Goal: Find specific page/section: Find specific page/section

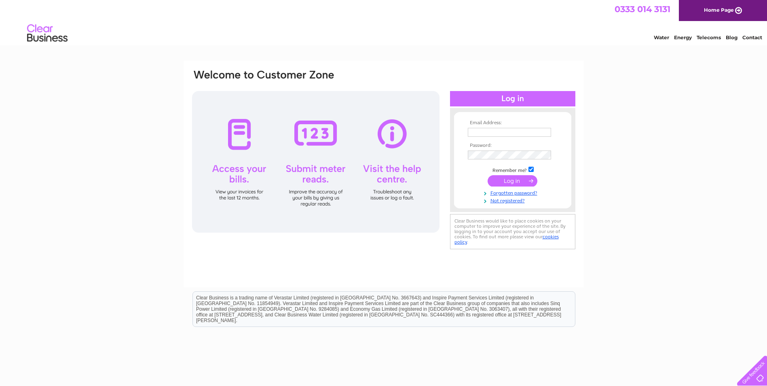
click at [486, 132] on input "text" at bounding box center [509, 132] width 83 height 9
type input "jack@whbsutherland.co.uk"
click at [514, 181] on input "submit" at bounding box center [512, 181] width 50 height 11
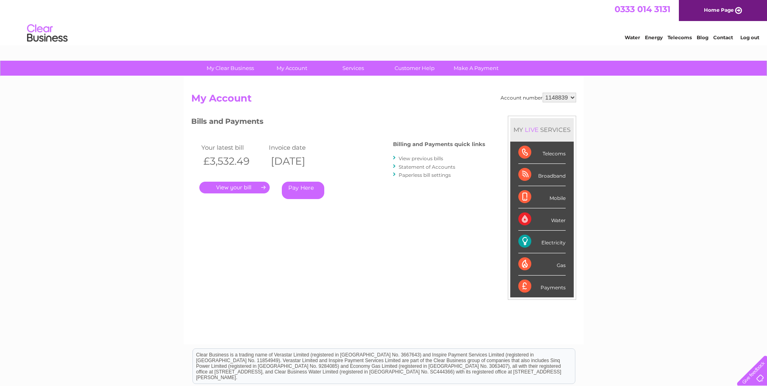
click at [230, 186] on link "." at bounding box center [234, 187] width 70 height 12
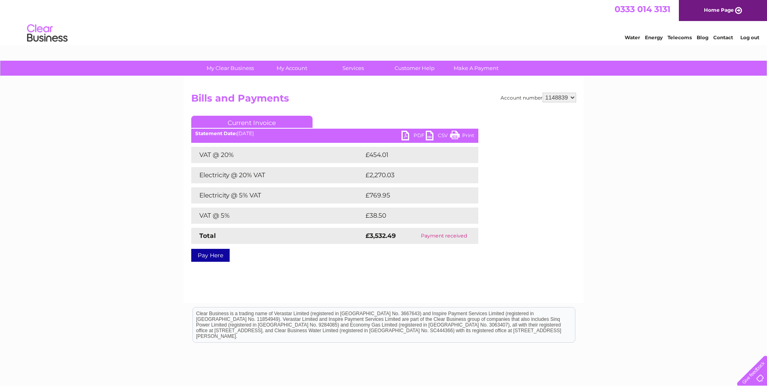
click at [413, 133] on link "PDF" at bounding box center [413, 137] width 24 height 12
